Goal: Navigation & Orientation: Find specific page/section

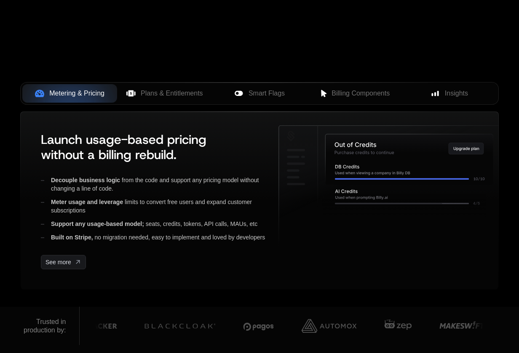
scroll to position [292, 0]
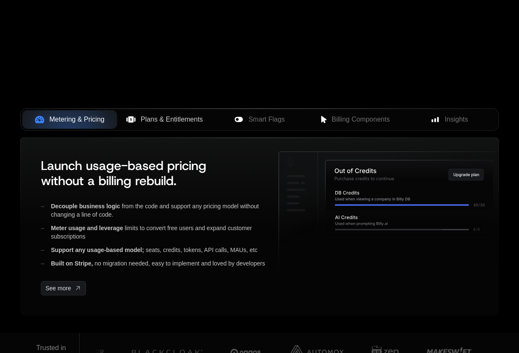
click at [172, 113] on button "Plans & Entitlements" at bounding box center [164, 119] width 95 height 19
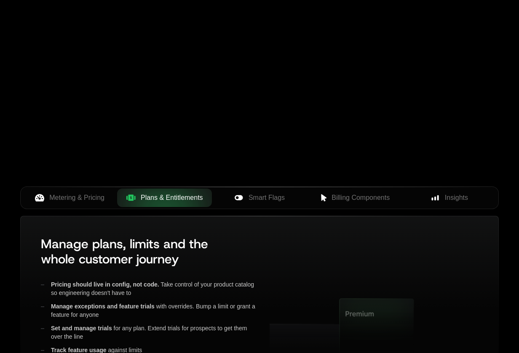
scroll to position [205, 0]
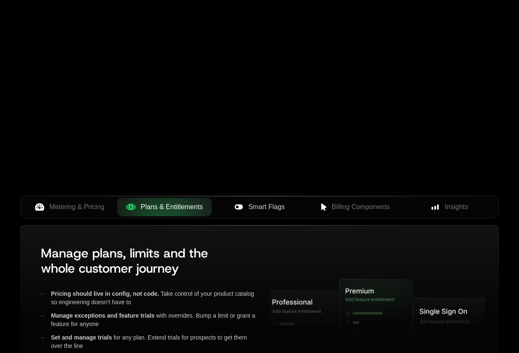
click at [262, 211] on span "Smart Flags" at bounding box center [266, 207] width 36 height 10
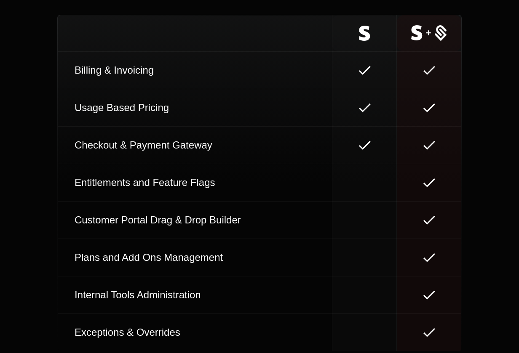
scroll to position [5220, 0]
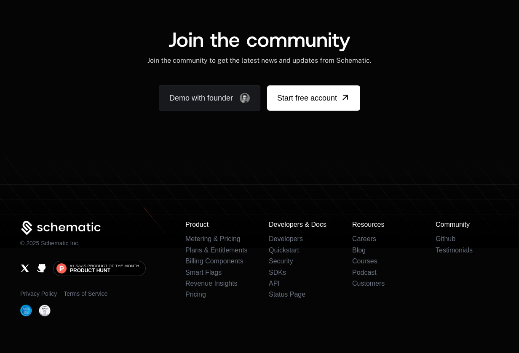
scroll to position [5180, 0]
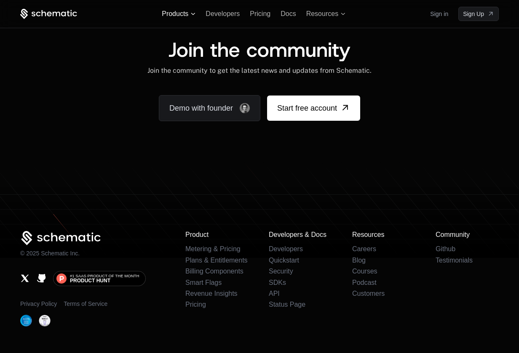
click at [180, 11] on span "Products" at bounding box center [175, 14] width 27 height 8
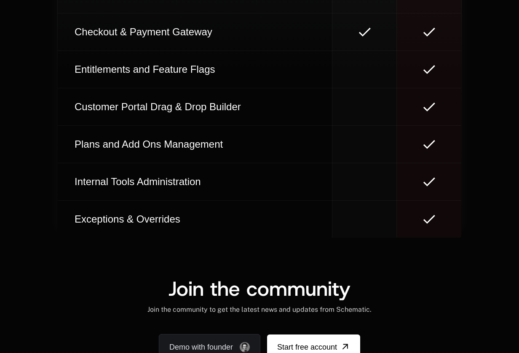
scroll to position [5125, 0]
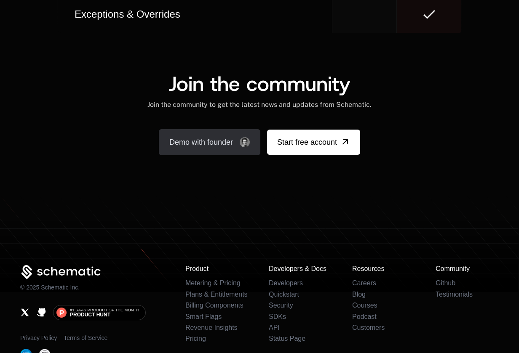
click at [228, 129] on link "Demo with founder" at bounding box center [209, 142] width 101 height 26
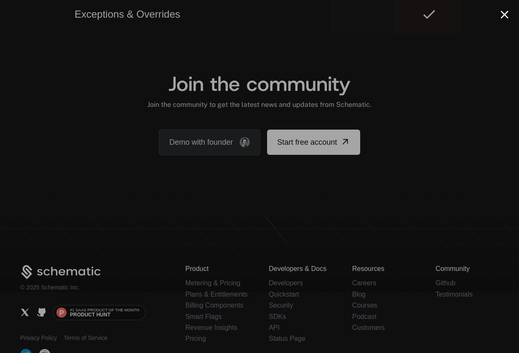
click at [504, 11] on button "Close modal" at bounding box center [504, 15] width 8 height 8
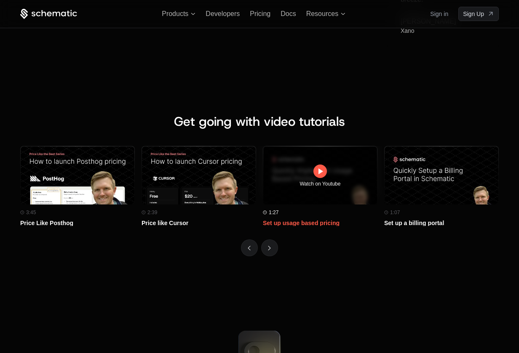
scroll to position [3623, 0]
